Goal: Transaction & Acquisition: Subscribe to service/newsletter

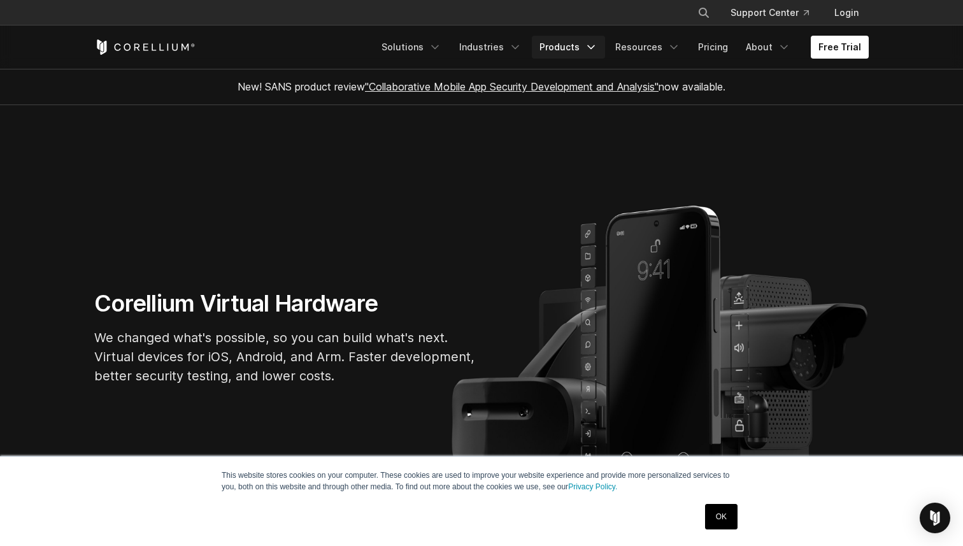
click at [597, 48] on icon "Navigation Menu" at bounding box center [590, 47] width 13 height 13
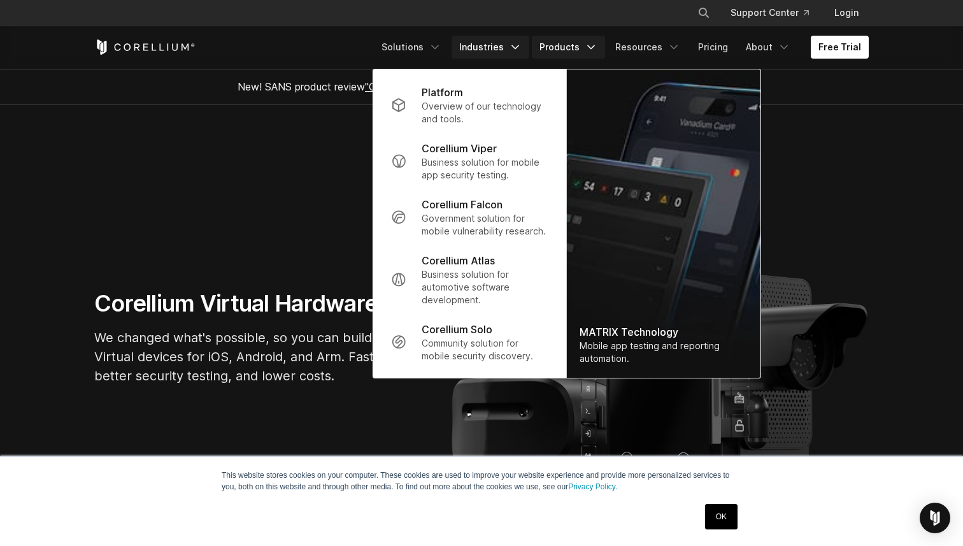
click at [510, 47] on link "Industries" at bounding box center [490, 47] width 78 height 23
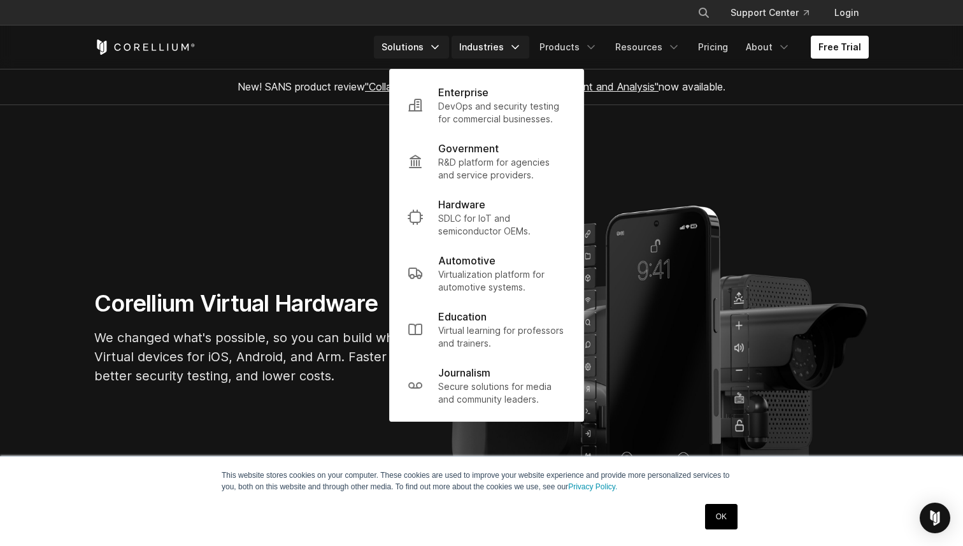
click at [423, 43] on link "Solutions" at bounding box center [411, 47] width 75 height 23
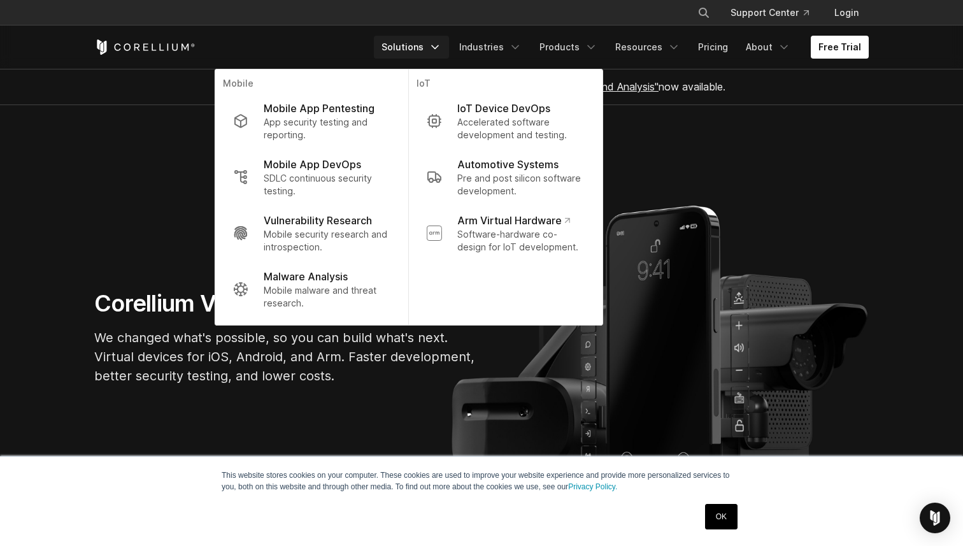
click at [794, 92] on div "New! SANS product review "Collaborative Mobile App Security Development and Ana…" at bounding box center [481, 87] width 800 height 36
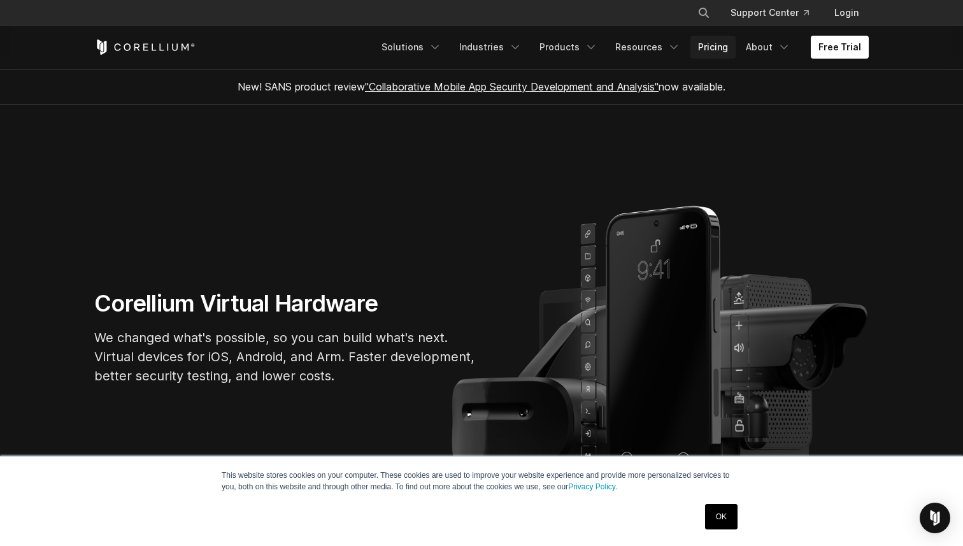
click at [726, 48] on link "Pricing" at bounding box center [712, 47] width 45 height 23
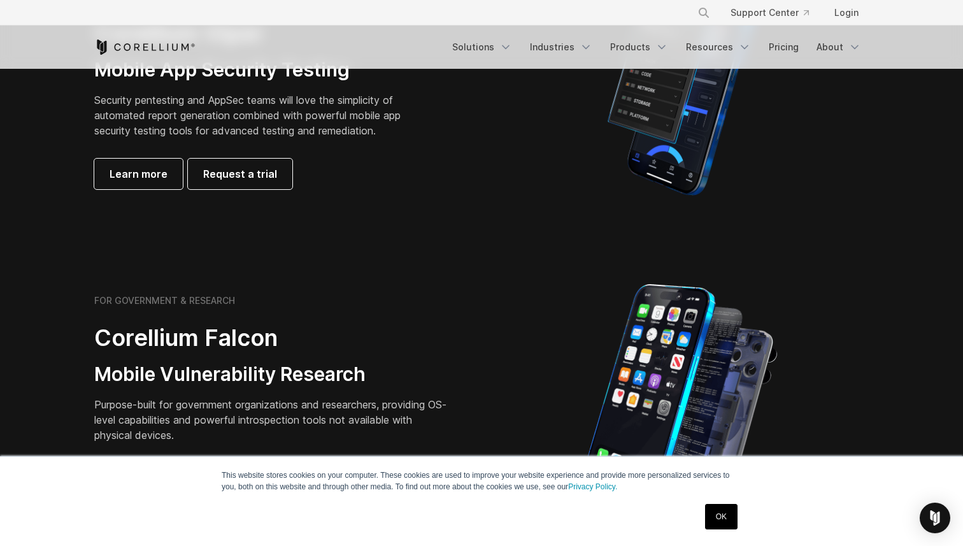
scroll to position [392, 0]
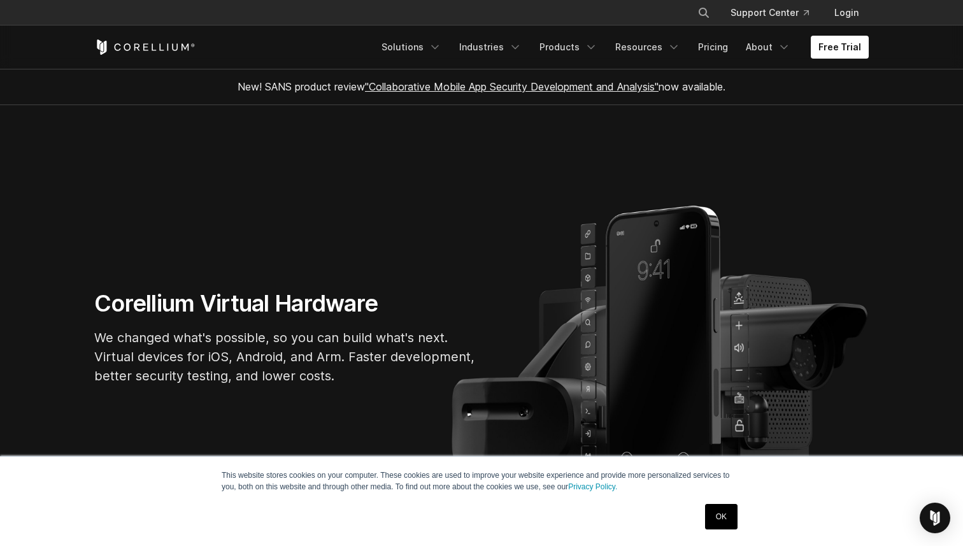
click at [184, 48] on icon "Corellium Home" at bounding box center [184, 46] width 7 height 7
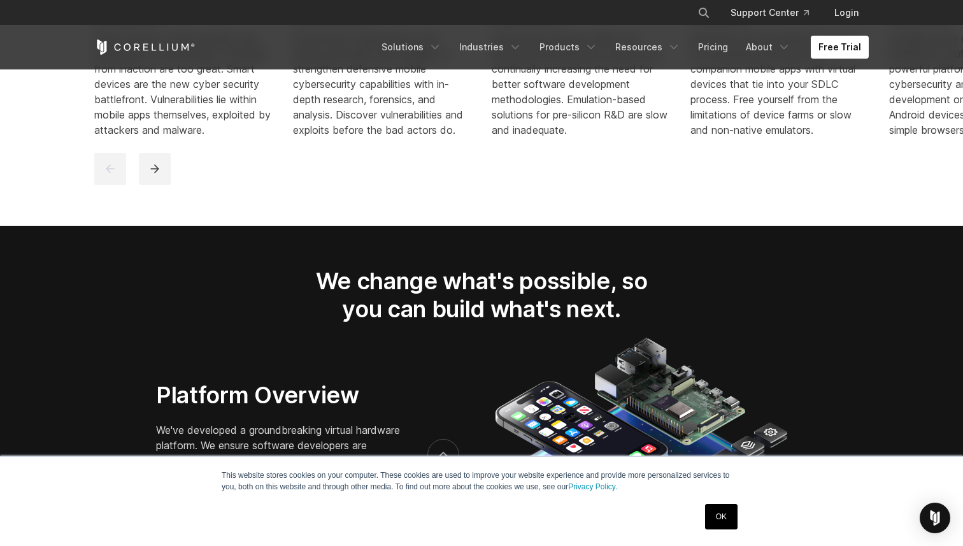
scroll to position [1792, 0]
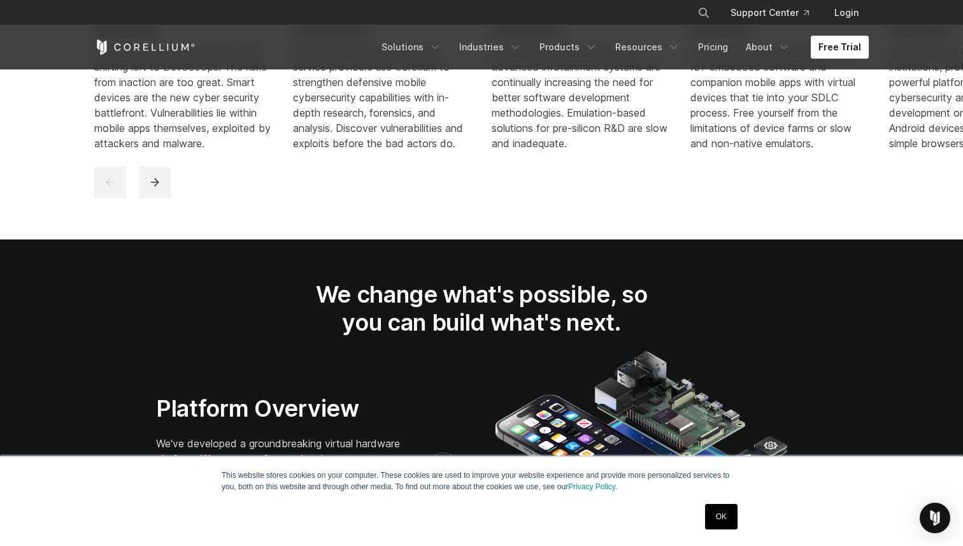
click at [833, 46] on link "Free Trial" at bounding box center [840, 47] width 58 height 23
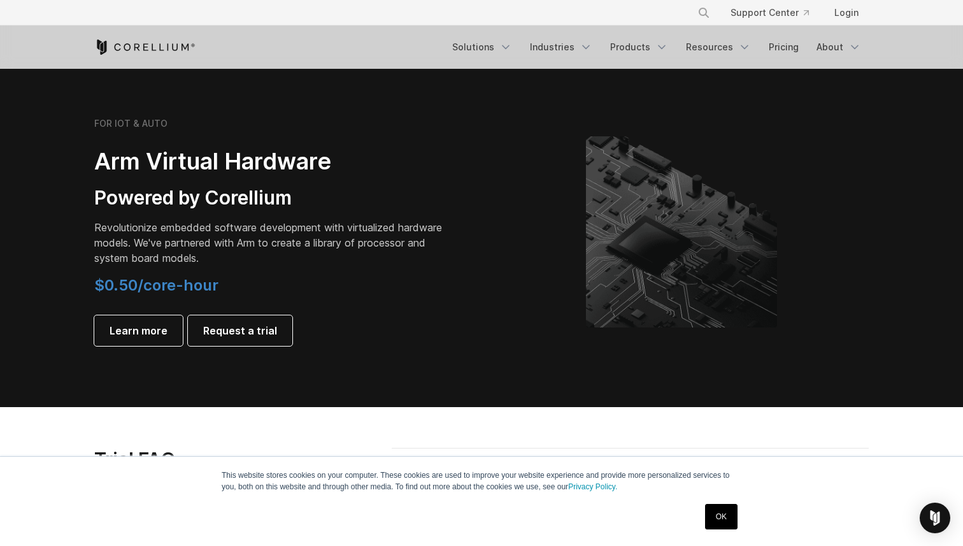
scroll to position [1447, 0]
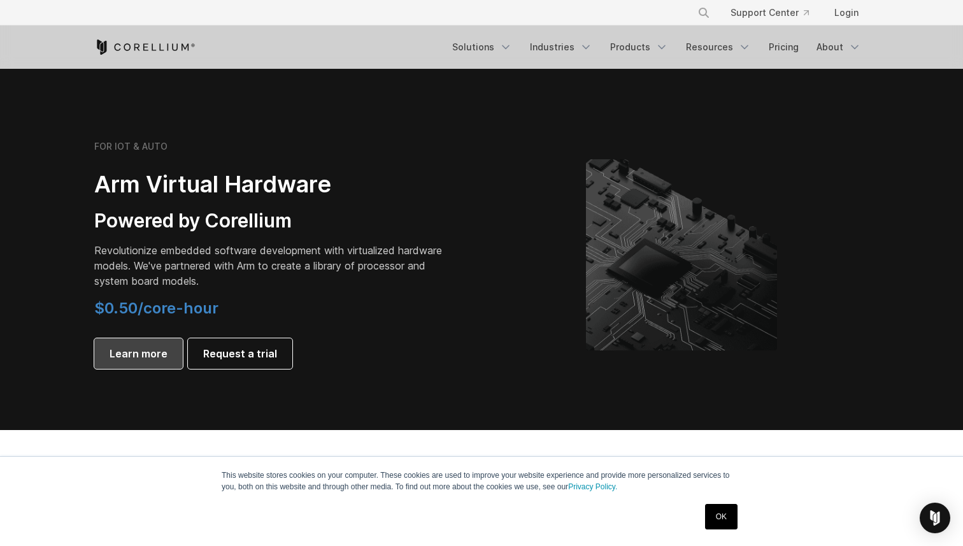
click at [158, 357] on span "Learn more" at bounding box center [139, 353] width 58 height 15
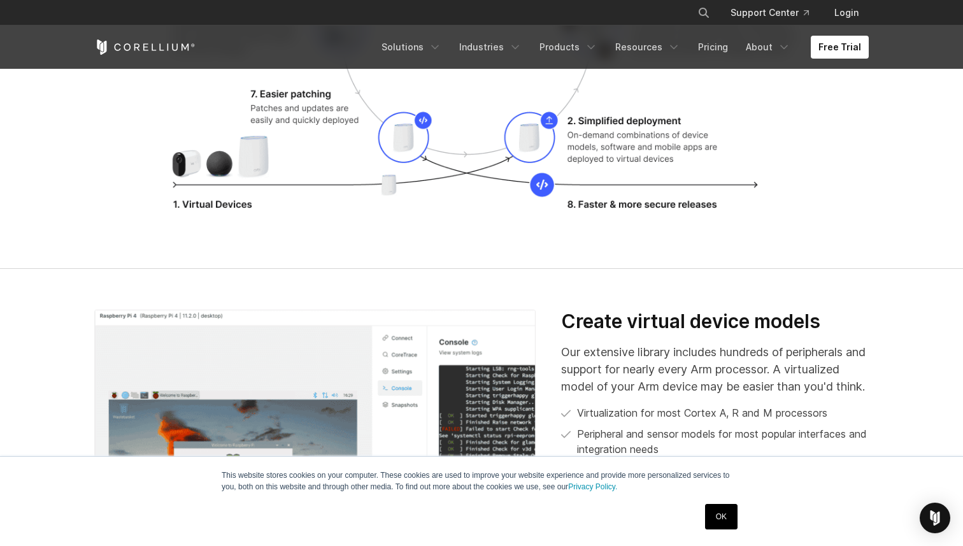
scroll to position [1888, 0]
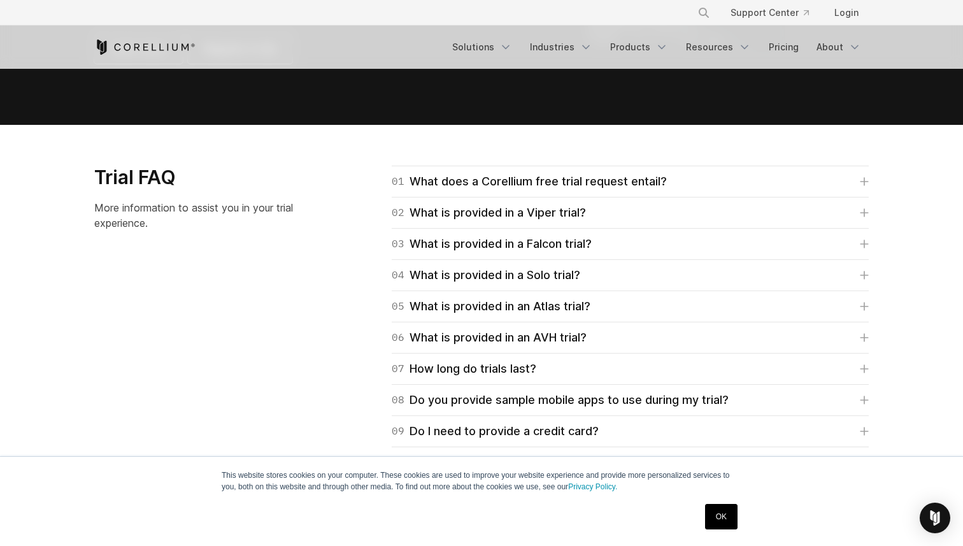
scroll to position [1751, 0]
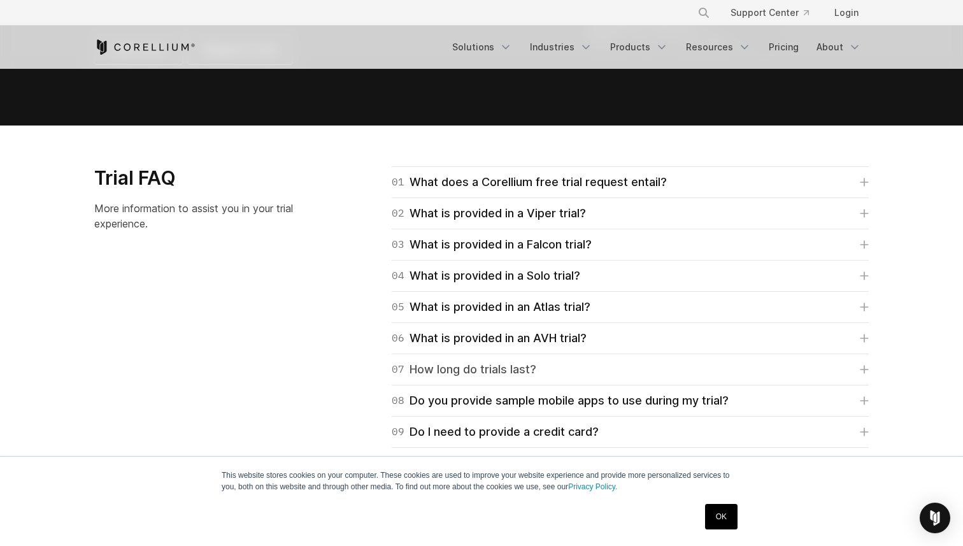
click at [445, 364] on div "07 How long do trials last?" at bounding box center [464, 369] width 145 height 18
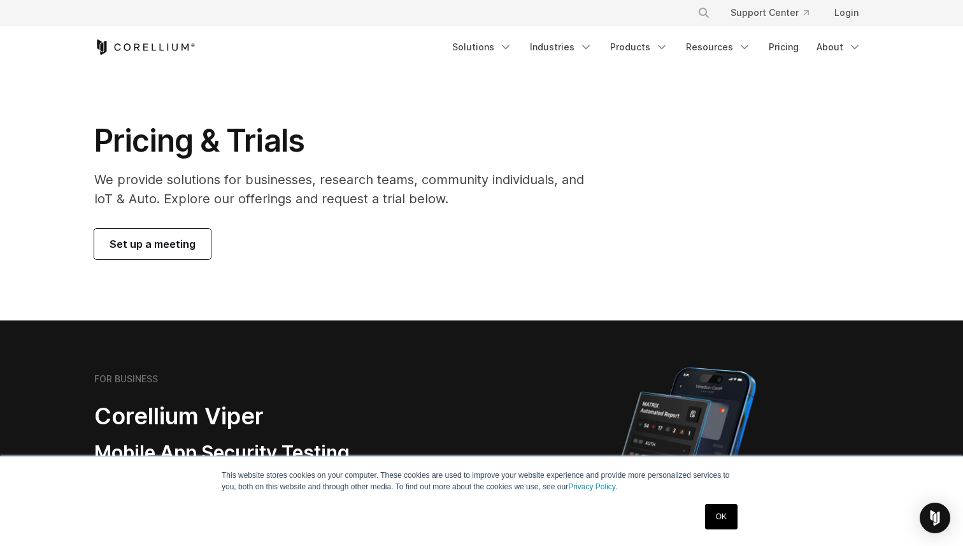
scroll to position [0, 0]
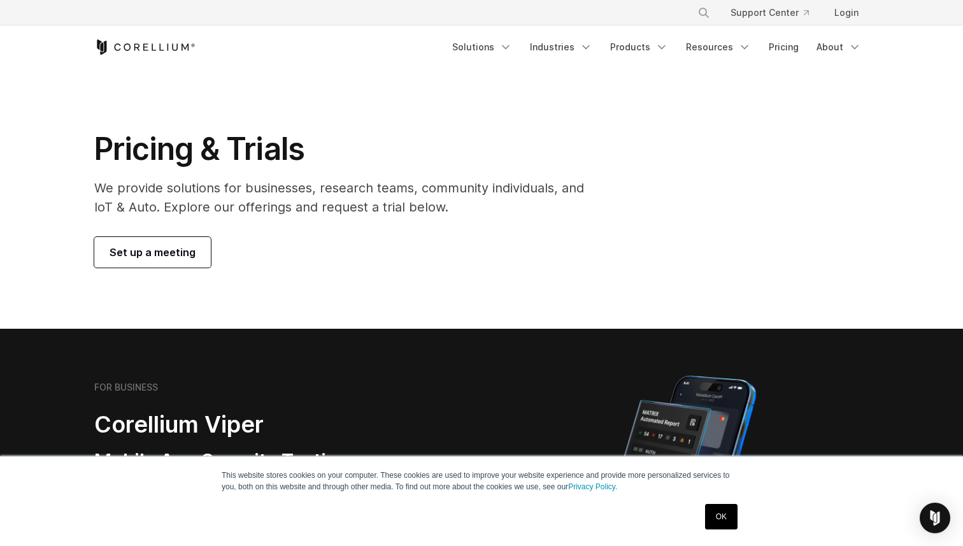
click at [169, 53] on icon "Corellium Home" at bounding box center [144, 46] width 101 height 15
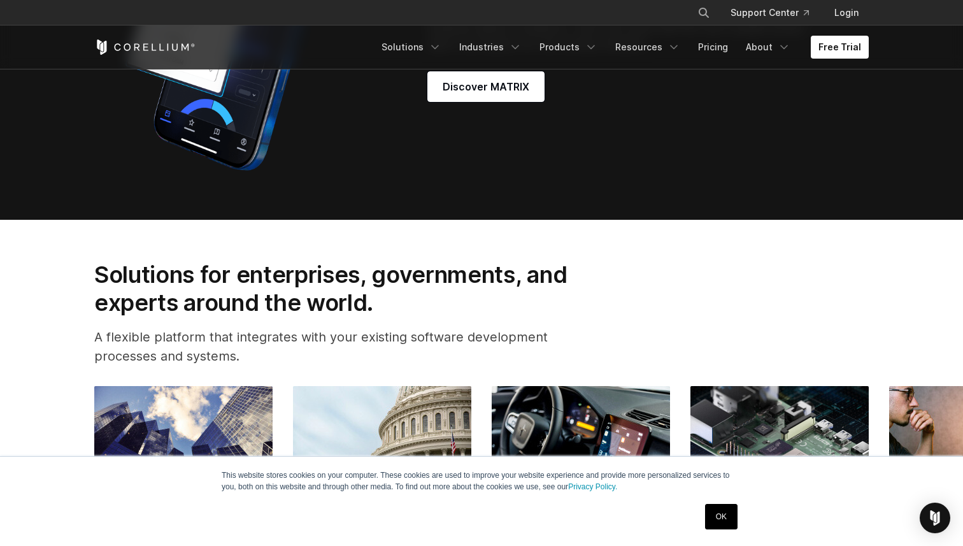
scroll to position [1296, 0]
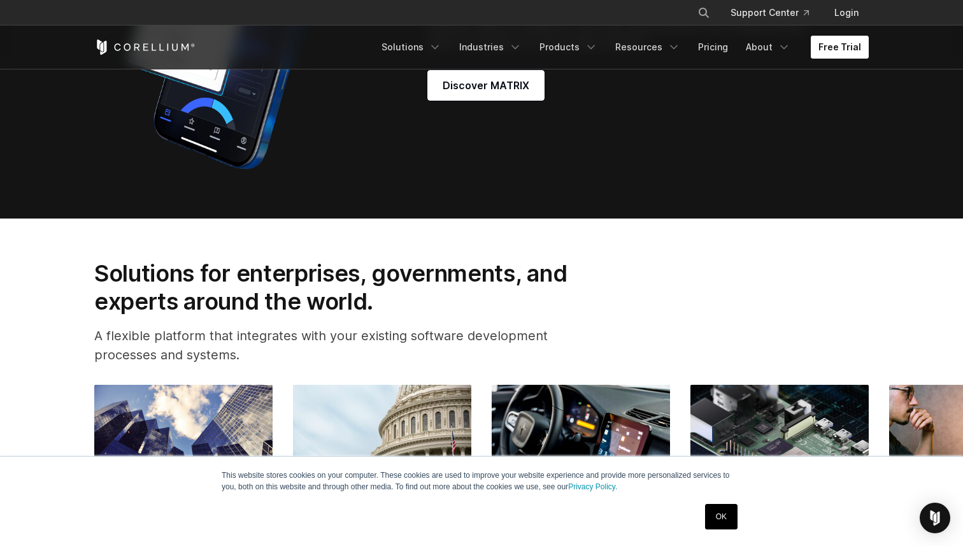
click at [819, 46] on link "Free Trial" at bounding box center [840, 47] width 58 height 23
